Goal: Information Seeking & Learning: Learn about a topic

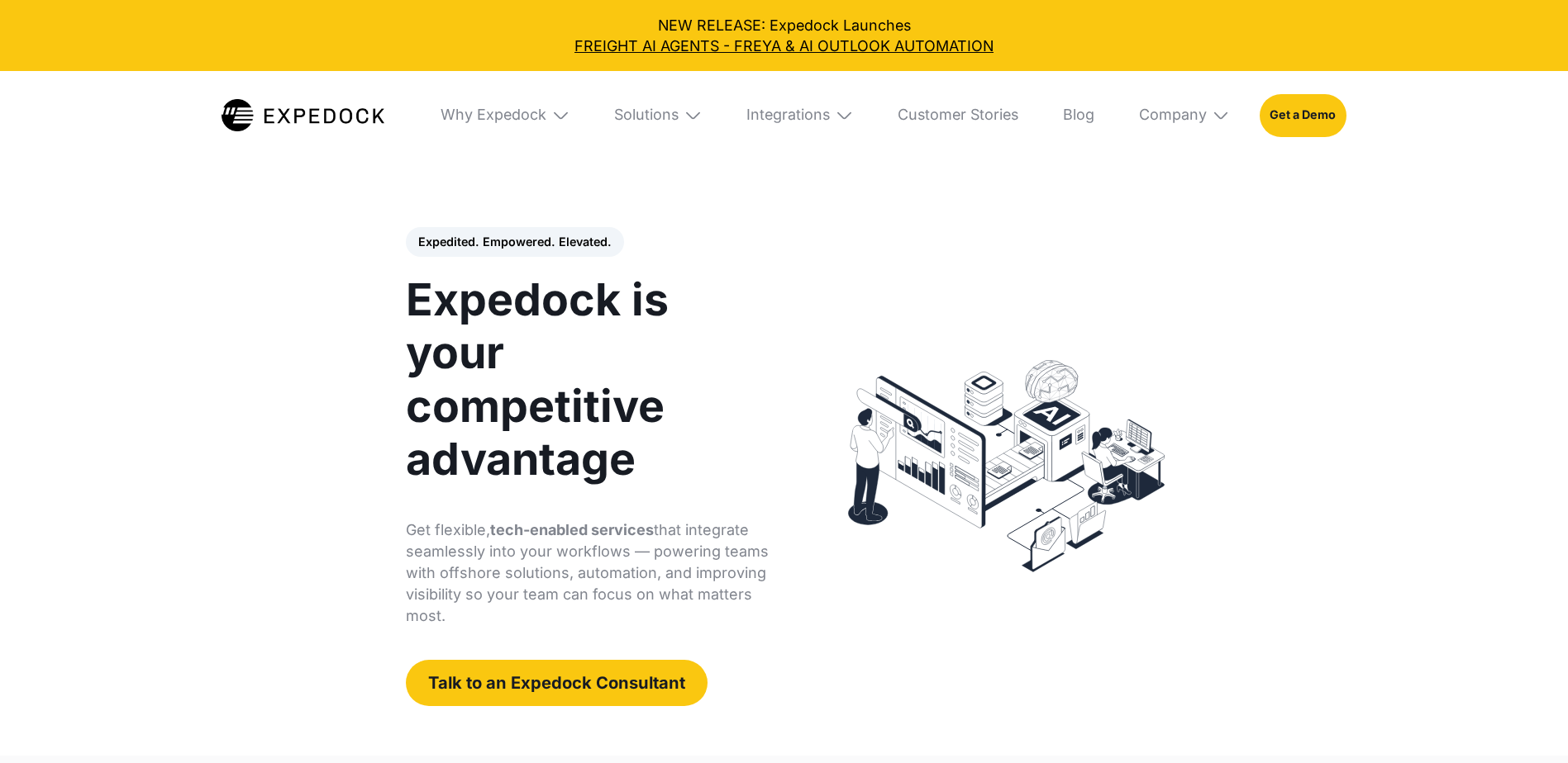
select select
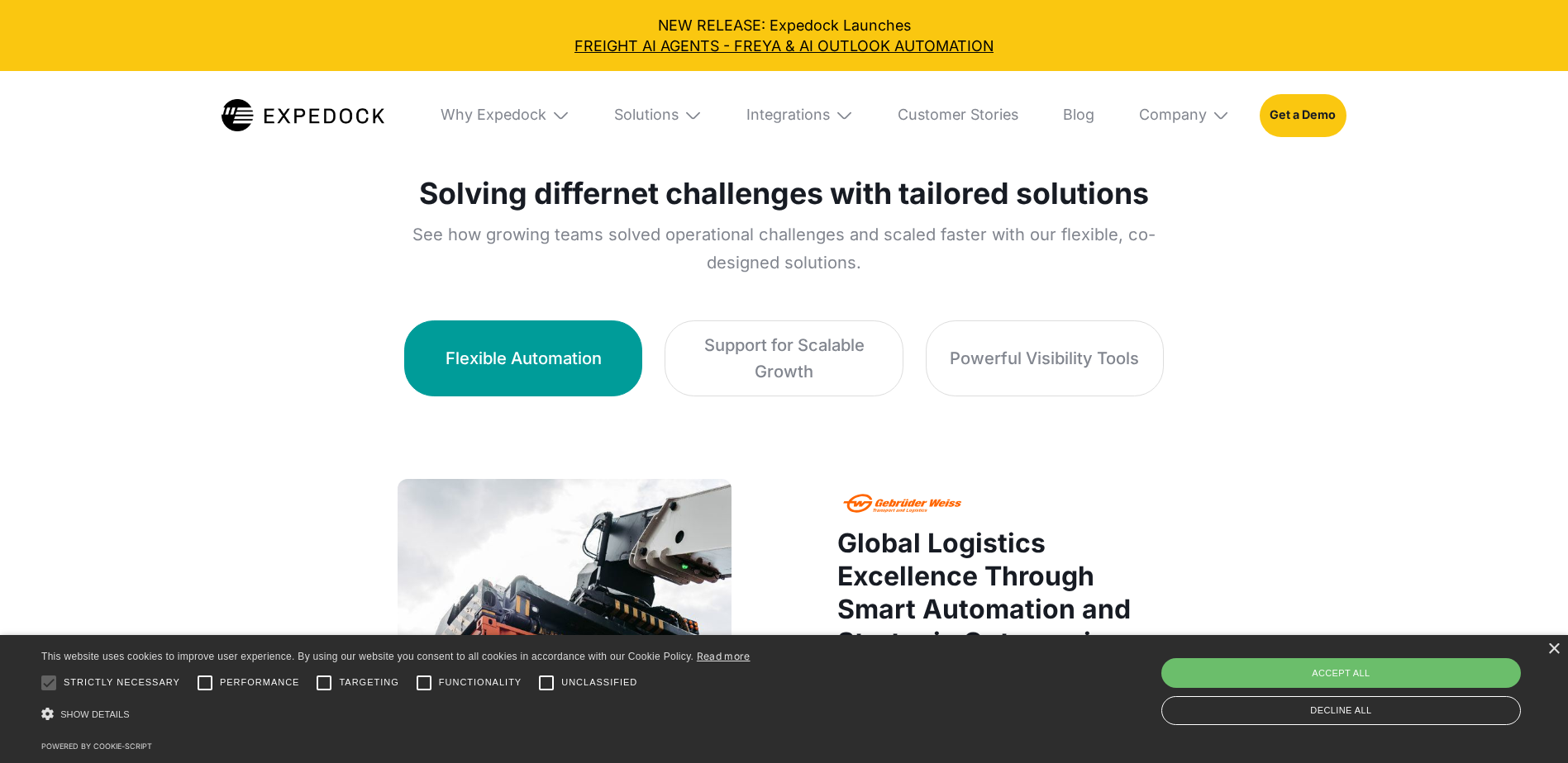
scroll to position [991, 0]
click at [687, 115] on img at bounding box center [692, 115] width 18 height 18
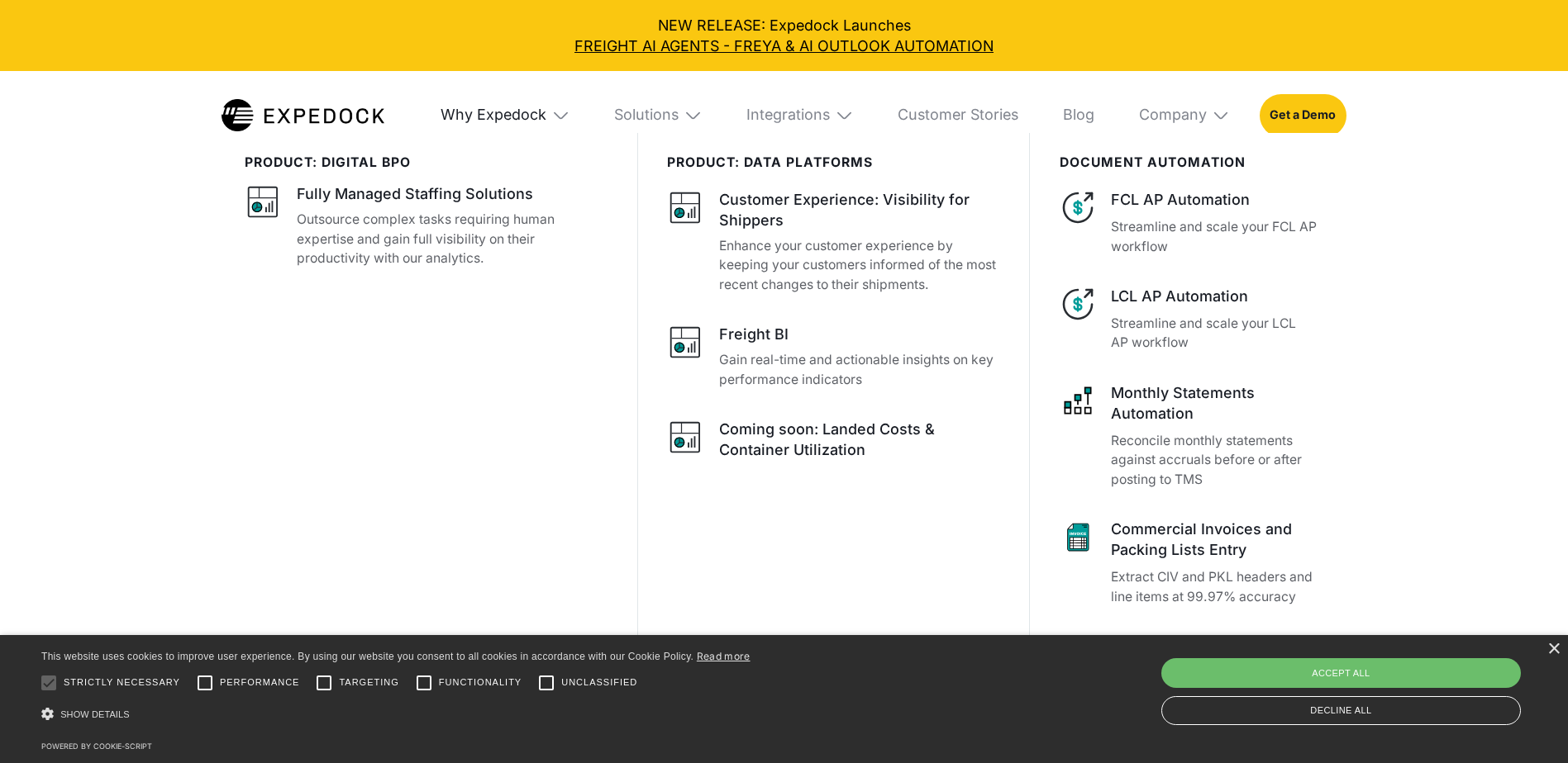
click at [513, 110] on div "Why Expedock" at bounding box center [493, 115] width 105 height 18
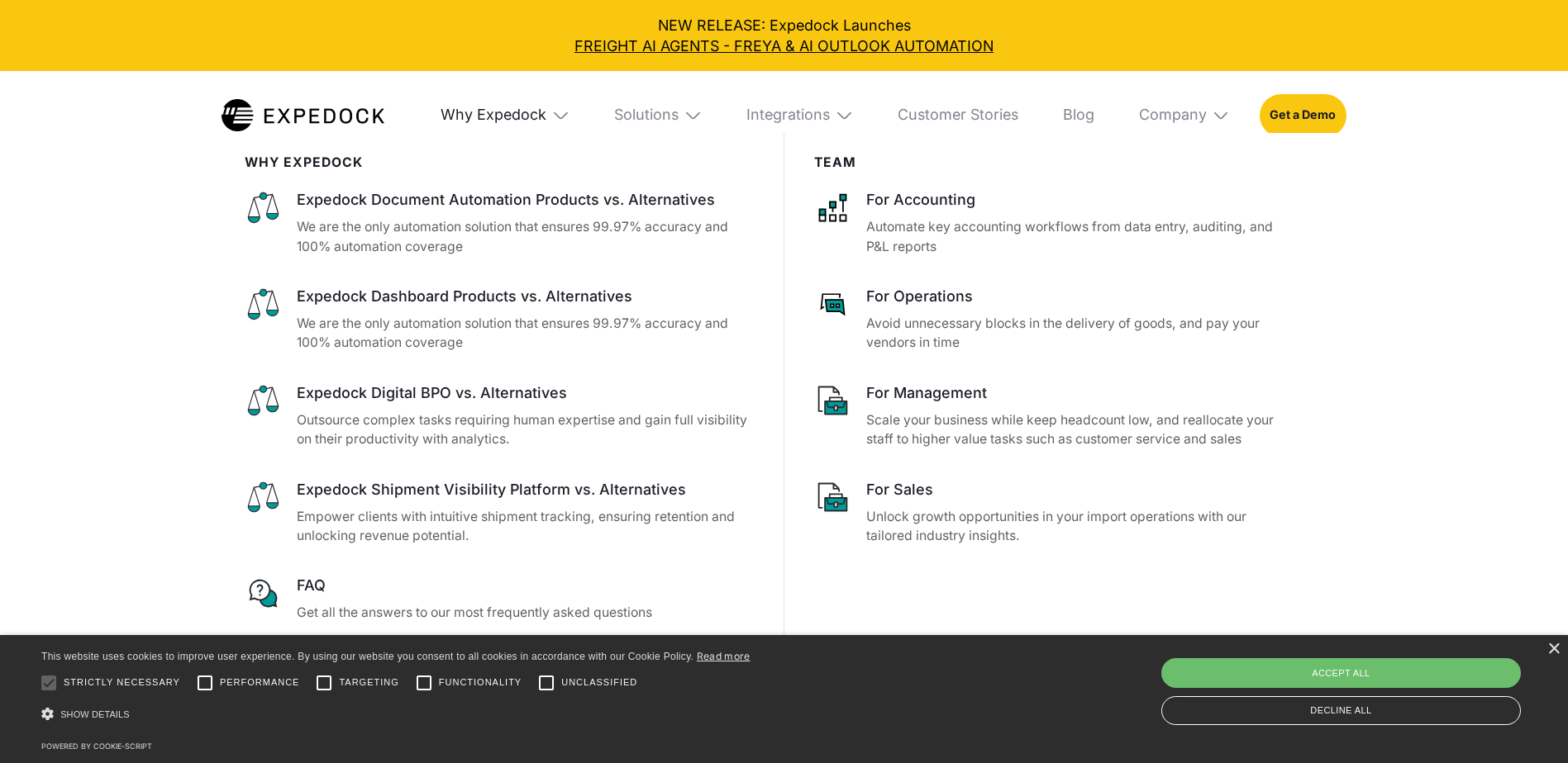
drag, startPoint x: 513, startPoint y: 110, endPoint x: 527, endPoint y: 111, distance: 14.0
click at [517, 111] on div "Why Expedock" at bounding box center [493, 115] width 105 height 18
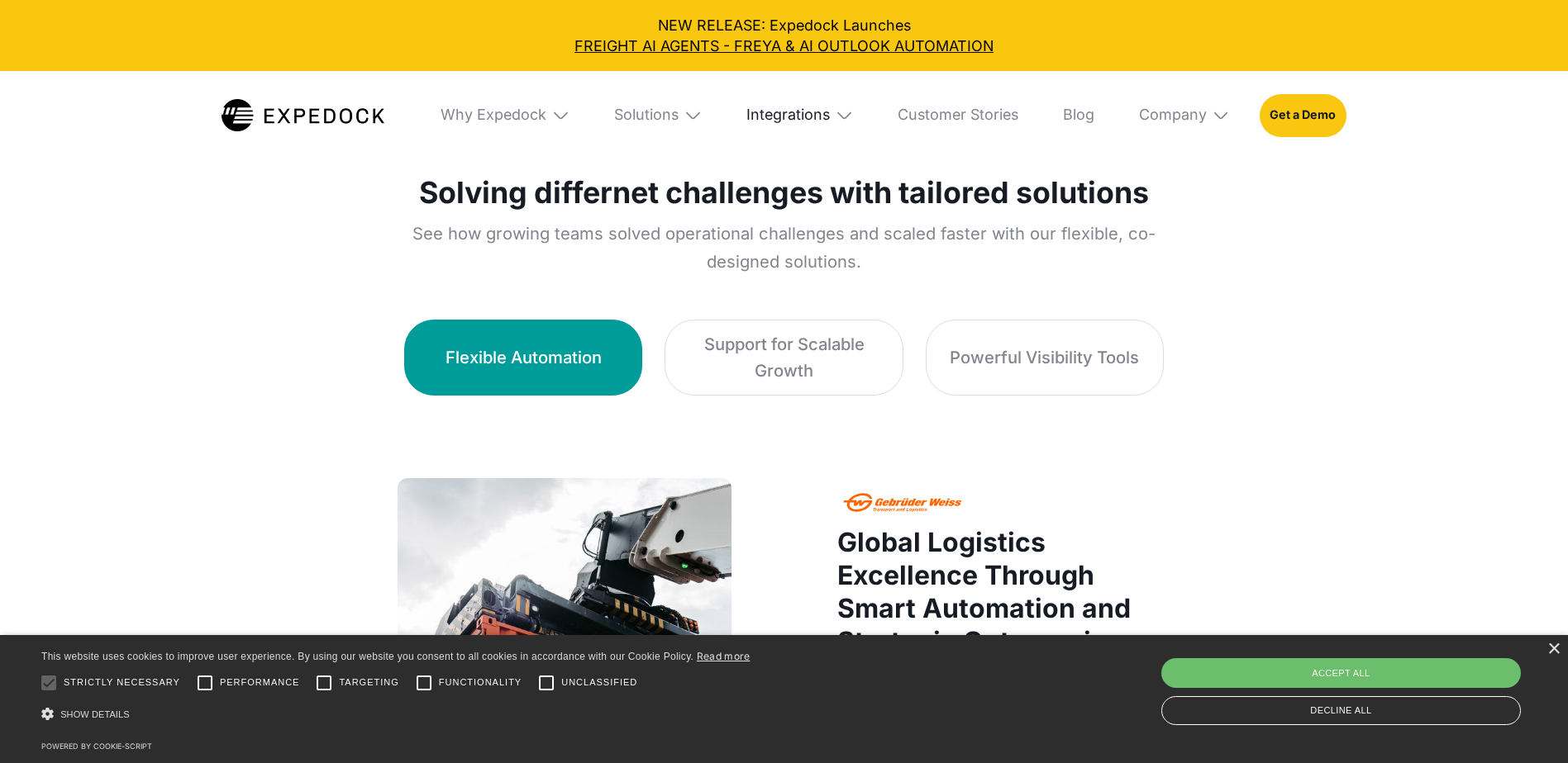
click at [791, 112] on div "Integrations" at bounding box center [788, 115] width 84 height 18
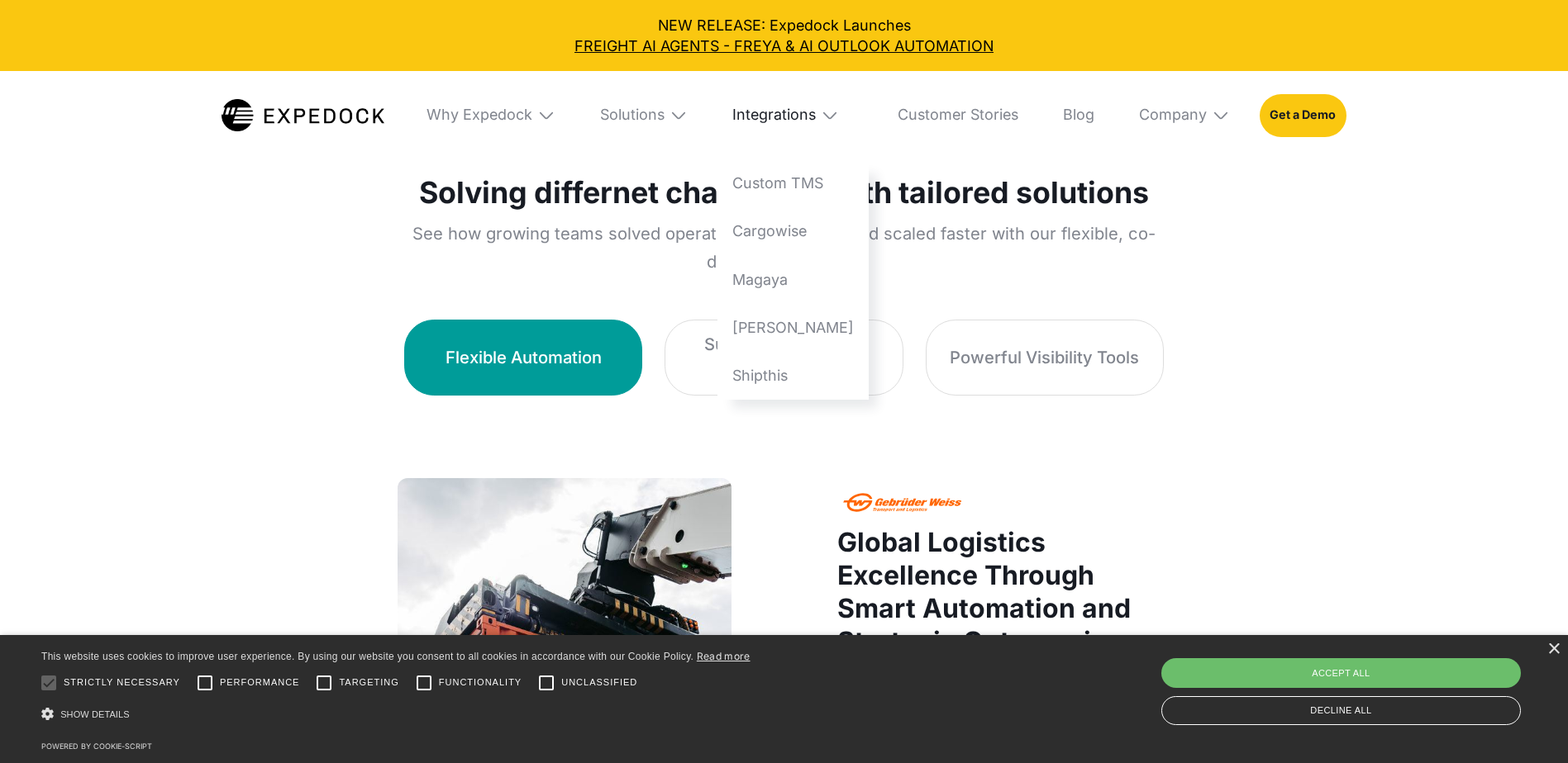
click at [791, 112] on div "Integrations" at bounding box center [774, 115] width 84 height 18
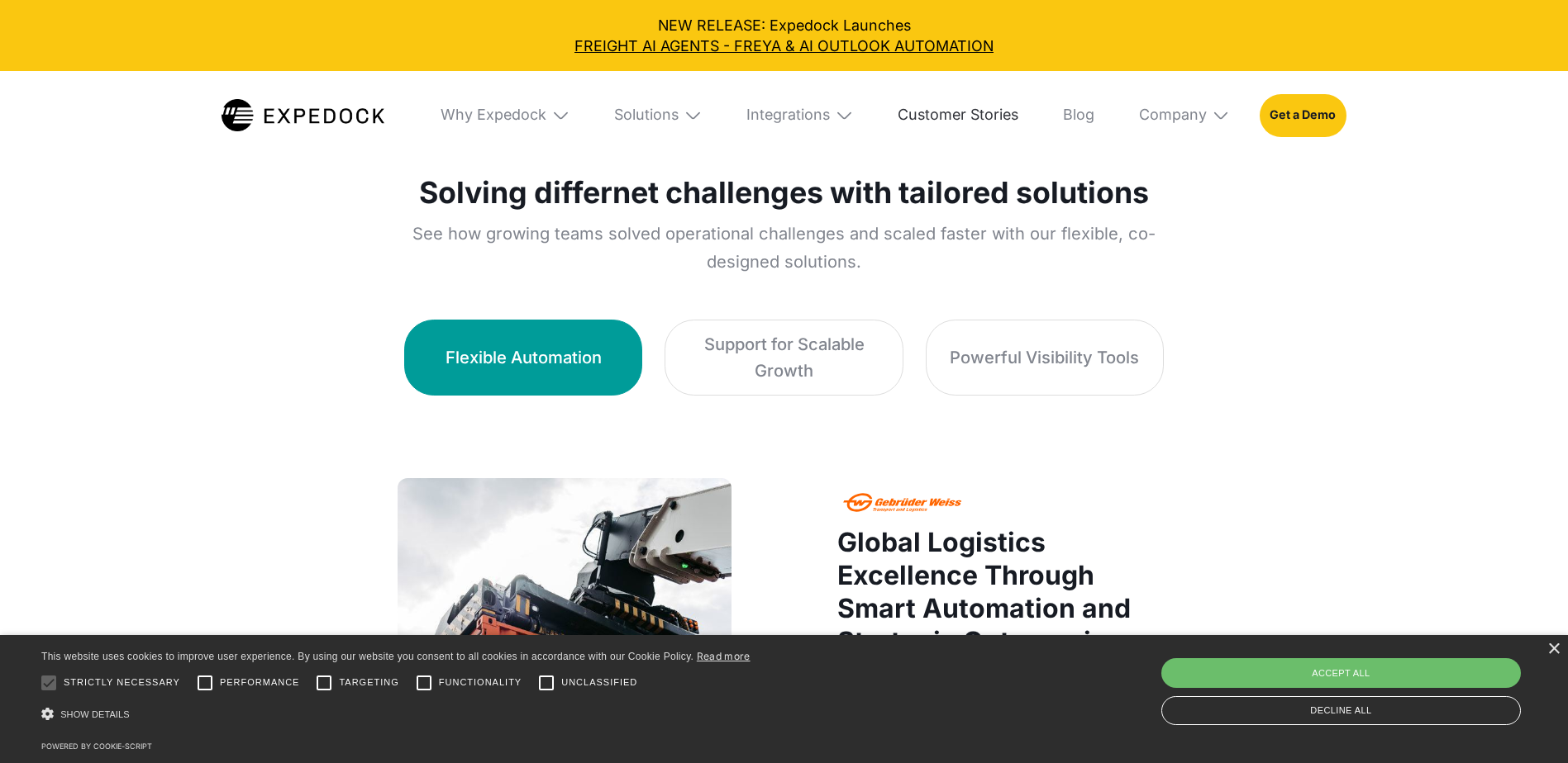
click at [984, 114] on link "Customer Stories" at bounding box center [958, 115] width 151 height 89
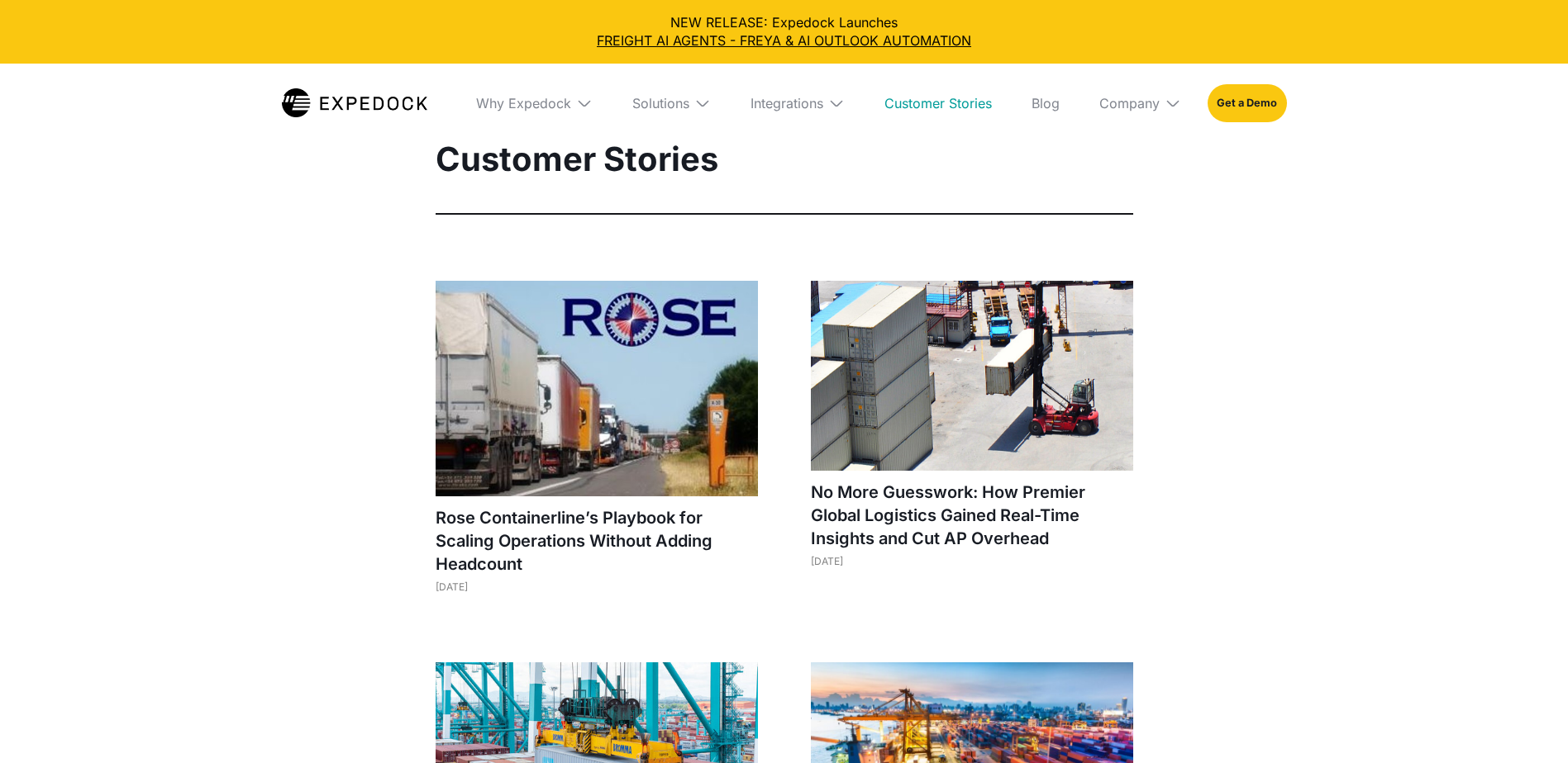
select select
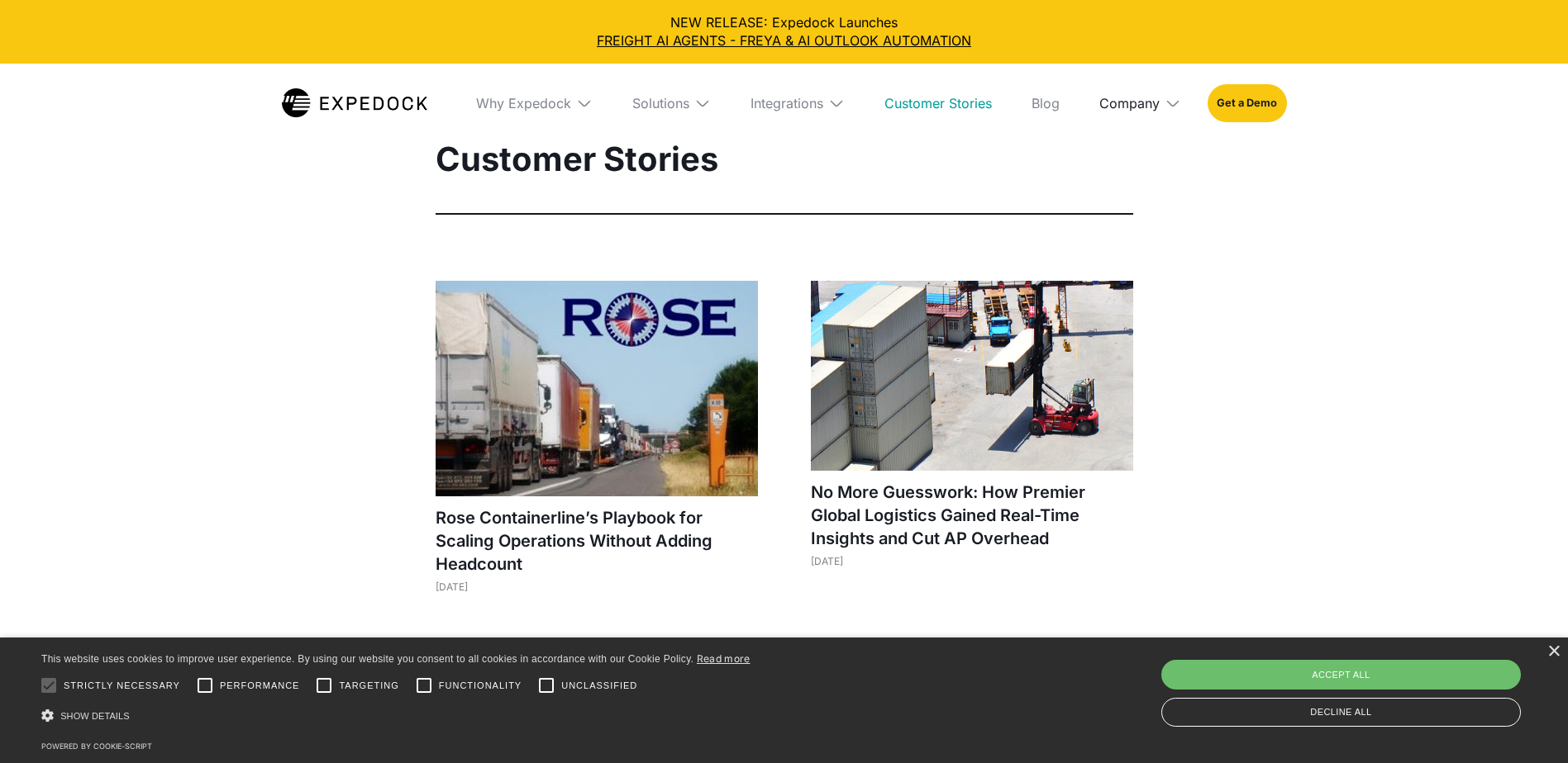
click at [1159, 100] on div "Company" at bounding box center [1129, 104] width 60 height 17
click at [1150, 248] on link "Careers" at bounding box center [1139, 249] width 108 height 43
